Goal: Browse casually

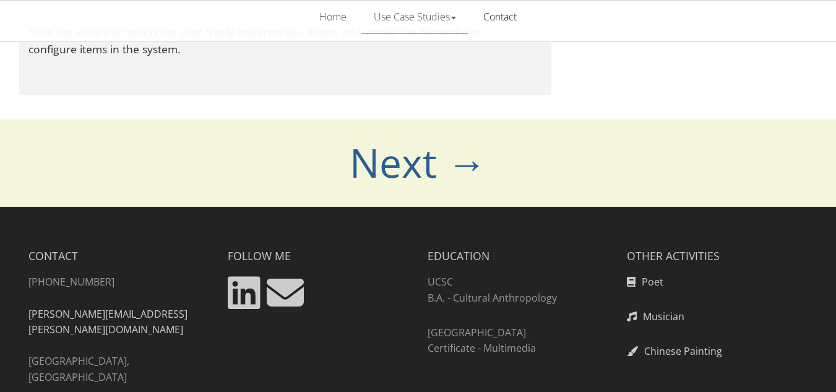
scroll to position [13336, 0]
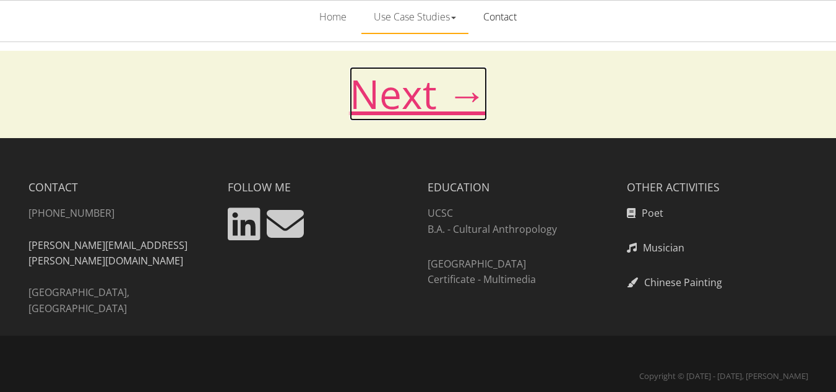
click at [420, 105] on link "Next →" at bounding box center [418, 94] width 137 height 54
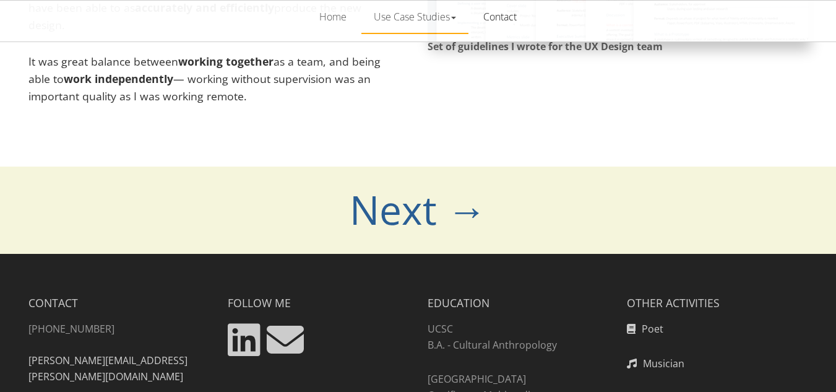
scroll to position [9131, 0]
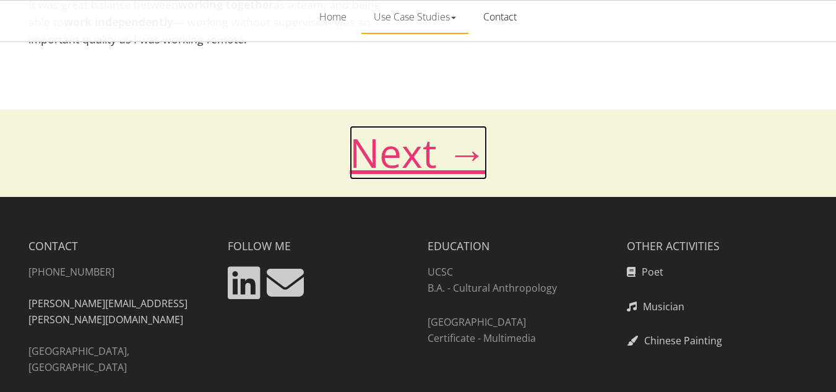
click at [414, 126] on link "Next →" at bounding box center [418, 153] width 137 height 54
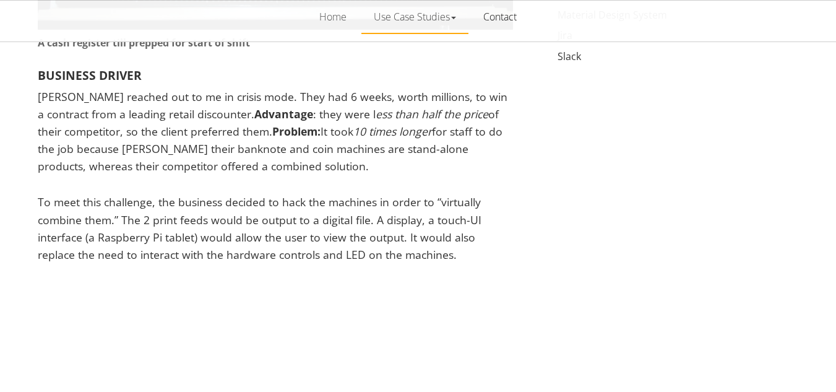
scroll to position [1300, 0]
